Goal: Task Accomplishment & Management: Complete application form

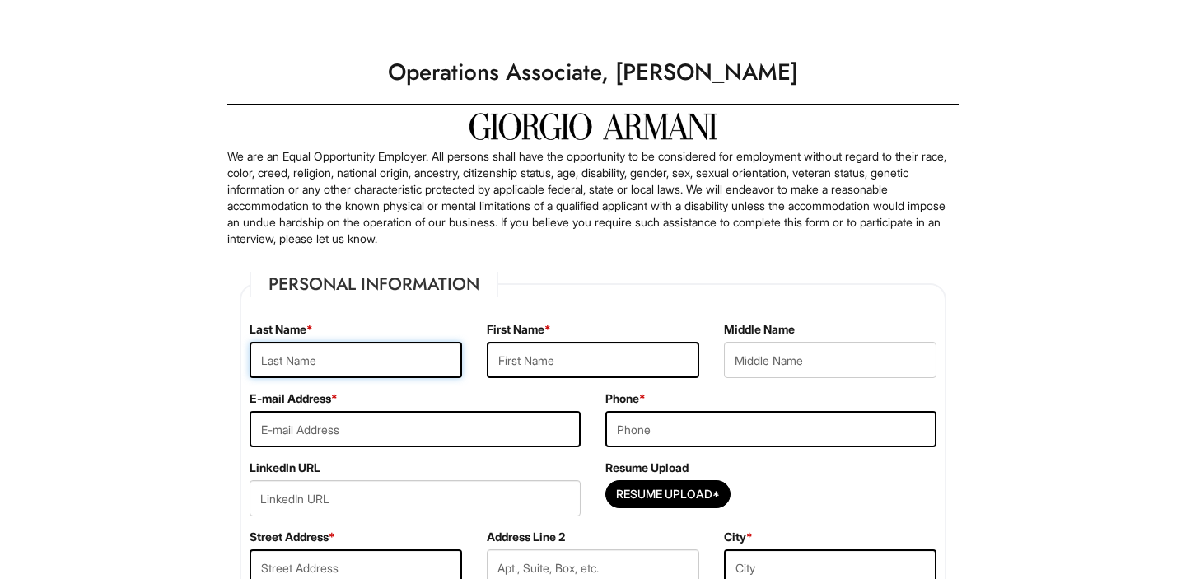
click at [385, 353] on input "text" at bounding box center [356, 360] width 213 height 36
type input "[PERSON_NAME]"
click at [569, 359] on input "text" at bounding box center [593, 360] width 213 height 36
type input "[PERSON_NAME]"
click at [451, 434] on input "email" at bounding box center [415, 429] width 331 height 36
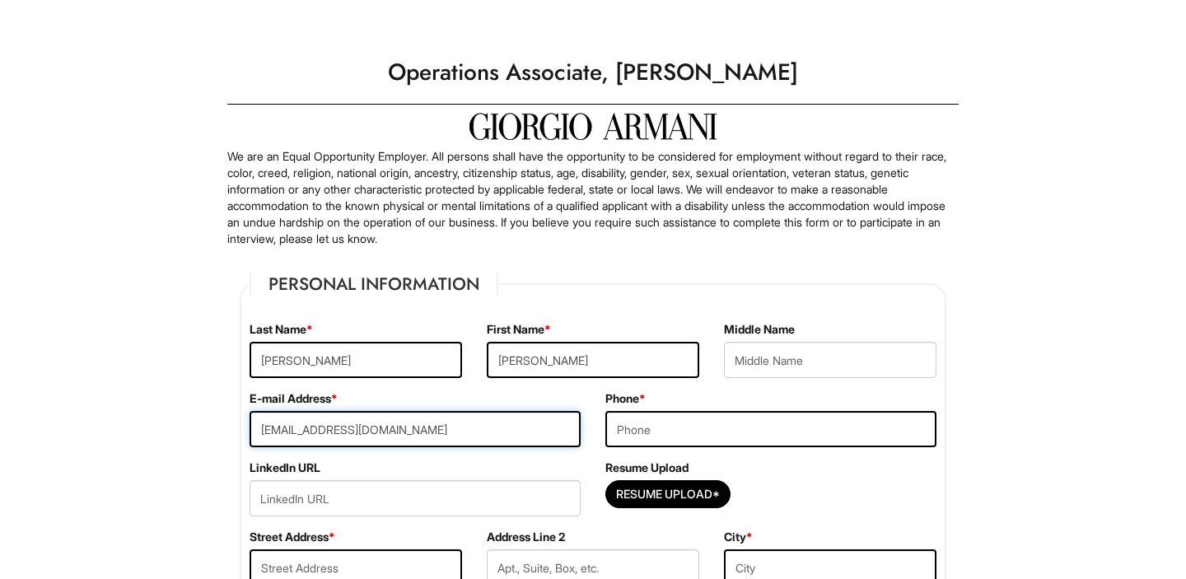
type input "[EMAIL_ADDRESS][DOMAIN_NAME]"
click at [661, 430] on input "tel" at bounding box center [770, 429] width 331 height 36
type input "9143556754"
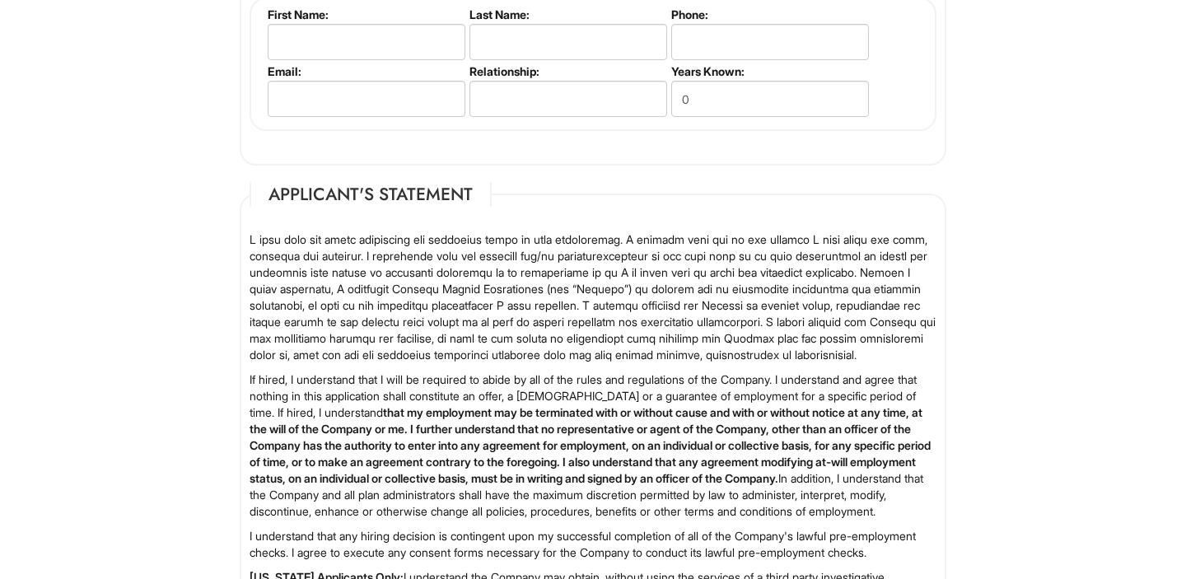
scroll to position [2705, 0]
